Goal: Task Accomplishment & Management: Manage account settings

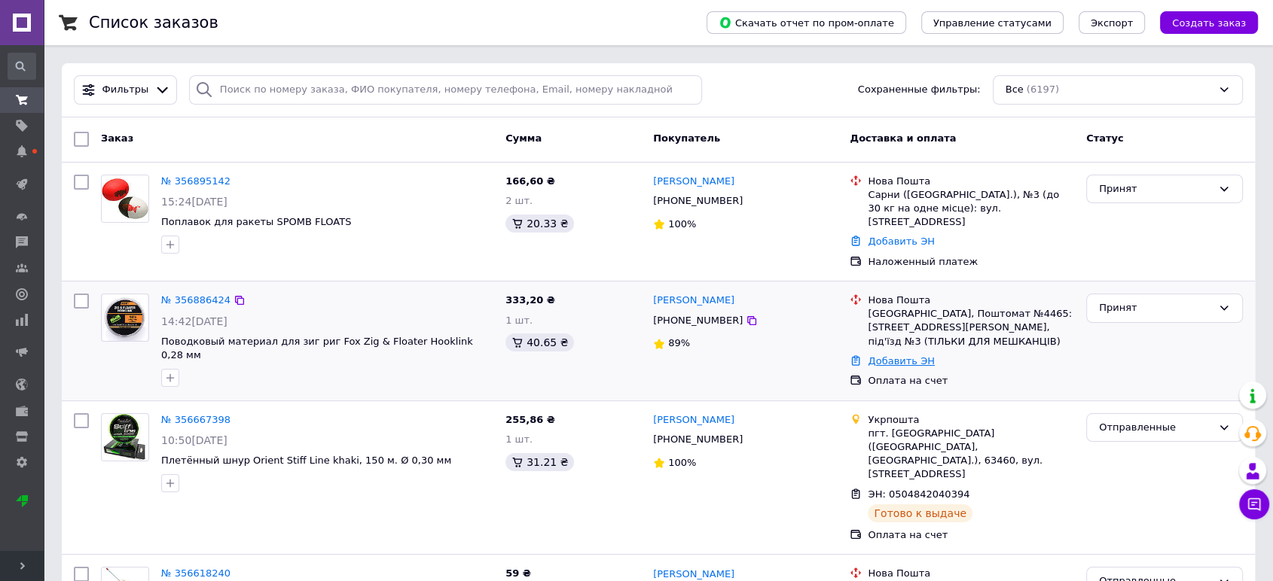
click at [897, 355] on link "Добавить ЭН" at bounding box center [901, 360] width 66 height 11
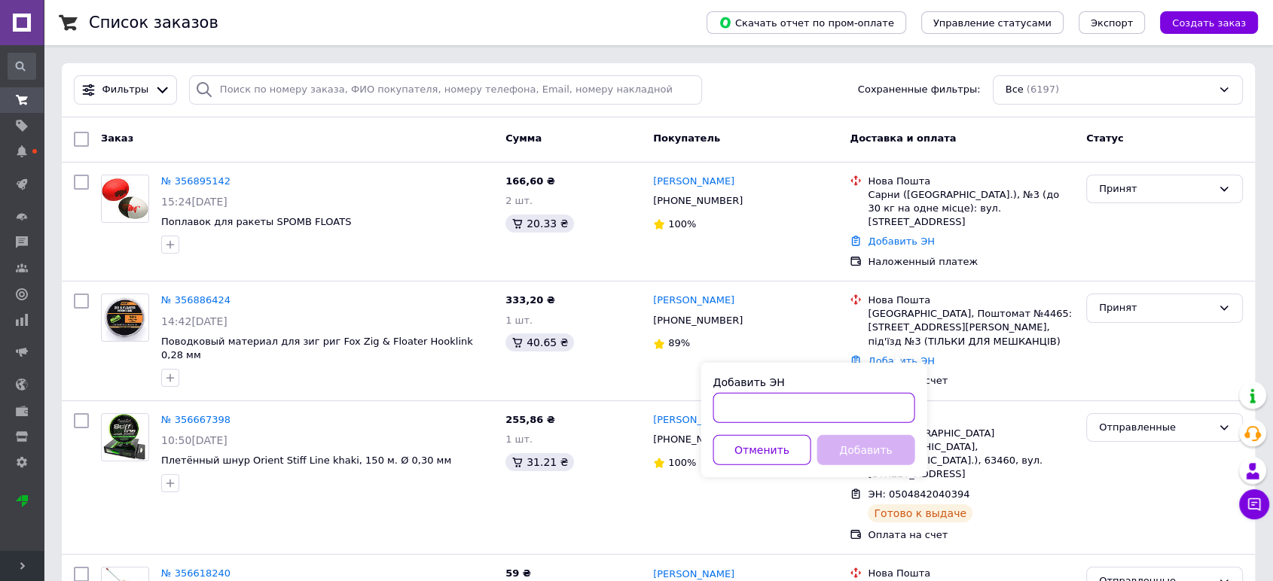
click at [862, 397] on input "Добавить ЭН" at bounding box center [813, 408] width 202 height 30
paste input "20451225199035"
type input "20451225199035"
click at [864, 447] on button "Добавить" at bounding box center [865, 450] width 98 height 30
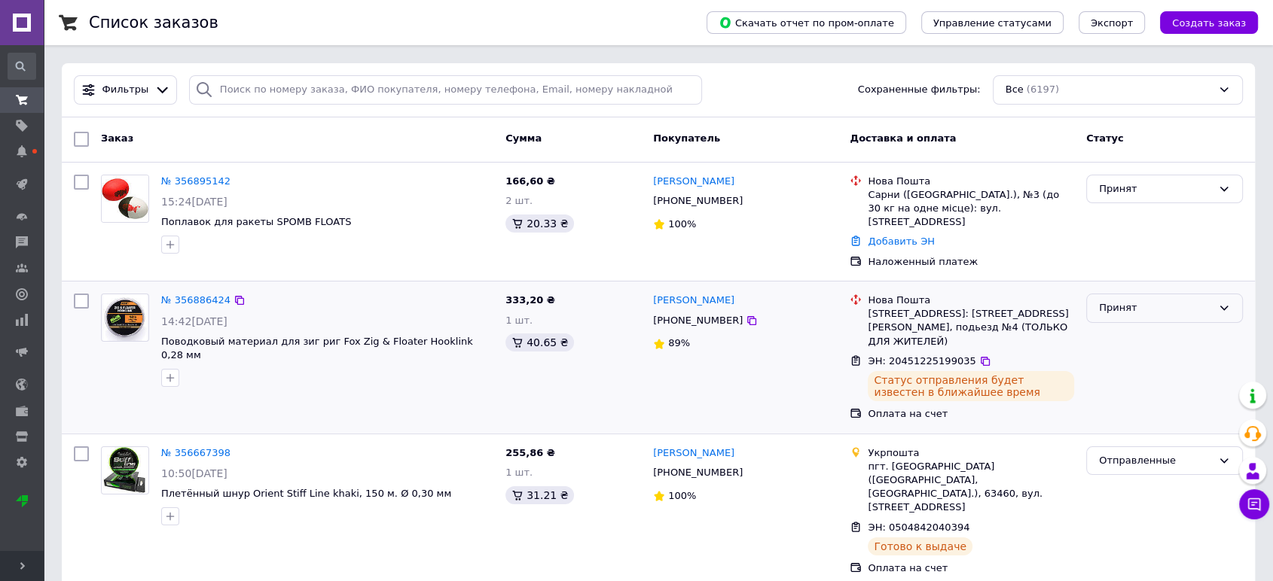
click at [1133, 300] on div "Принят" at bounding box center [1155, 308] width 113 height 16
click at [1149, 408] on li "Отправленные" at bounding box center [1164, 422] width 155 height 28
click at [906, 236] on link "Добавить ЭН" at bounding box center [901, 241] width 66 height 11
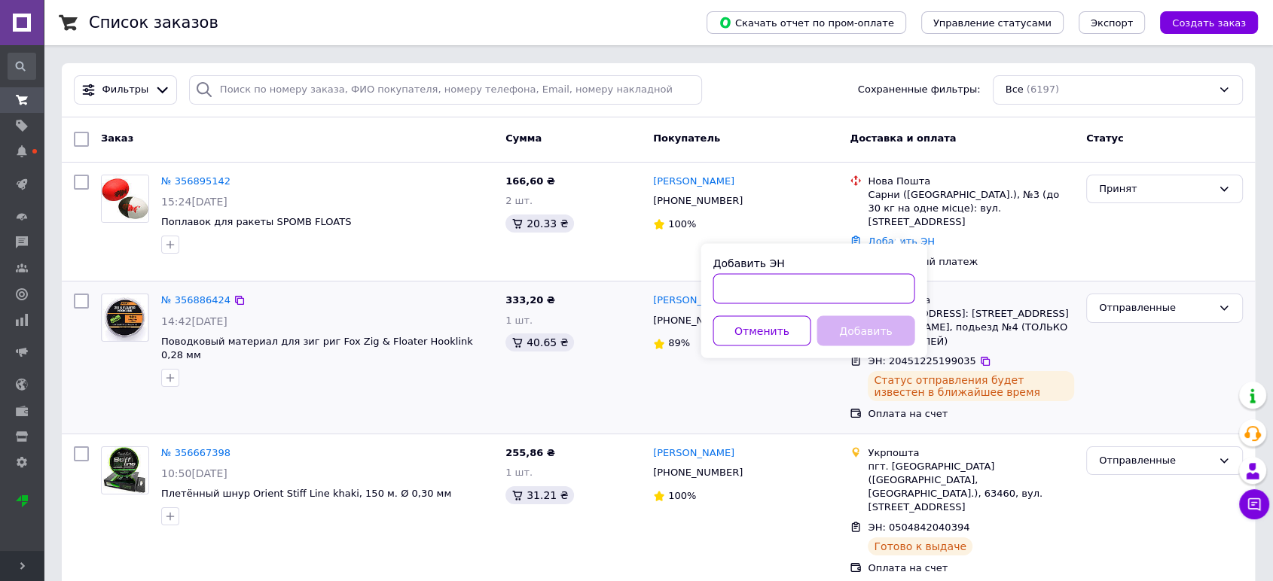
click at [853, 291] on input "Добавить ЭН" at bounding box center [813, 289] width 202 height 30
paste input "20451225230426"
type input "20451225230426"
click at [856, 331] on button "Добавить" at bounding box center [865, 331] width 98 height 30
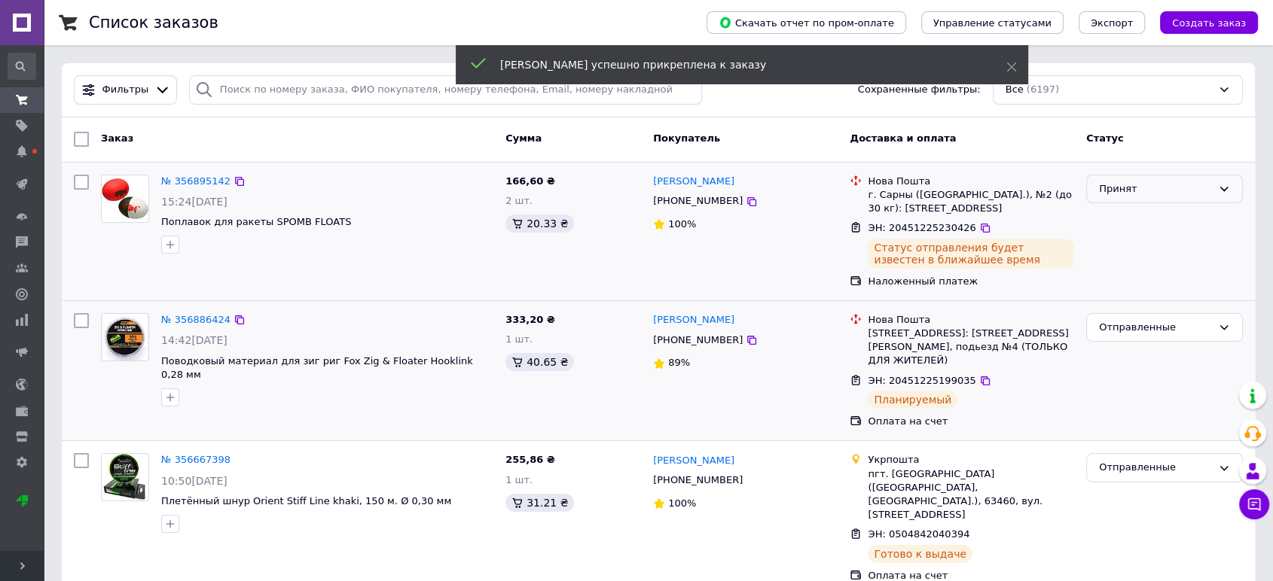
click at [1141, 198] on div "Принят" at bounding box center [1164, 189] width 157 height 29
drag, startPoint x: 1145, startPoint y: 298, endPoint x: 1127, endPoint y: 302, distance: 18.5
click at [1142, 298] on li "Отправленные" at bounding box center [1164, 303] width 155 height 28
